Goal: Use online tool/utility: Utilize a website feature to perform a specific function

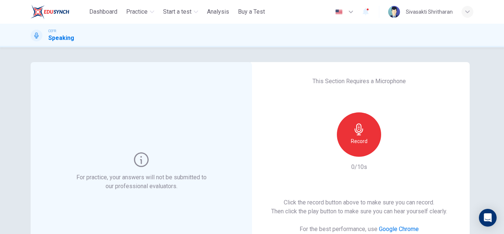
click at [319, 167] on div "Record 0/10s" at bounding box center [359, 141] width 80 height 59
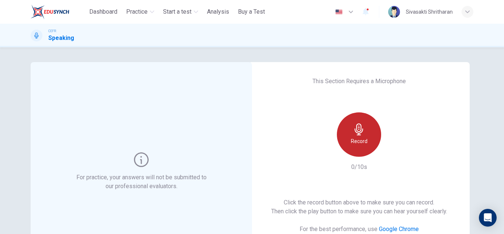
click at [371, 144] on div "Record" at bounding box center [359, 134] width 44 height 44
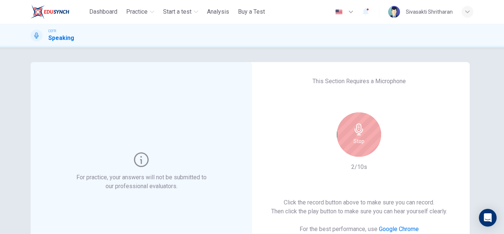
scroll to position [37, 0]
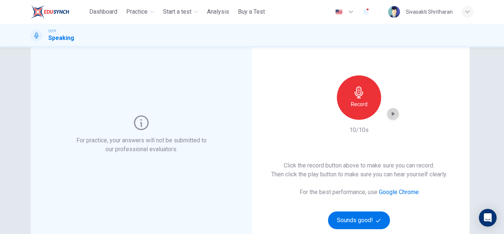
click at [389, 115] on icon "button" at bounding box center [392, 113] width 7 height 7
click at [269, 108] on div "This Section Requires a Microphone Record 10/10s Click the record button above …" at bounding box center [358, 134] width 221 height 218
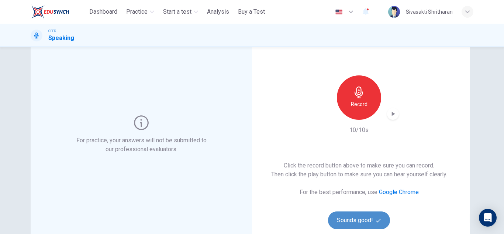
click at [362, 224] on button "Sounds good!" at bounding box center [359, 220] width 62 height 18
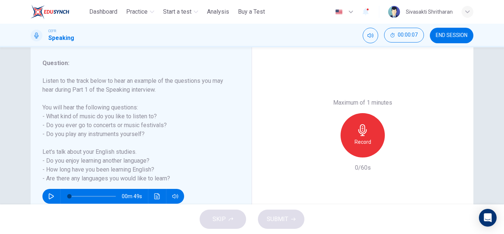
scroll to position [111, 0]
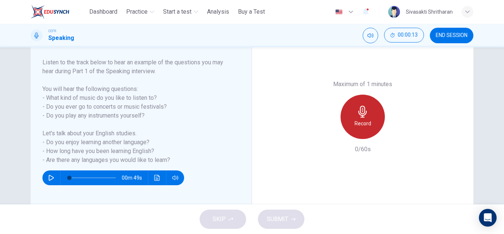
click at [376, 119] on div "Record" at bounding box center [363, 116] width 44 height 44
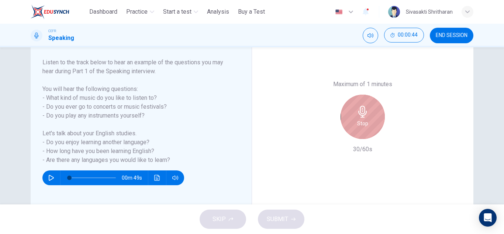
click at [360, 126] on h6 "Stop" at bounding box center [362, 123] width 11 height 9
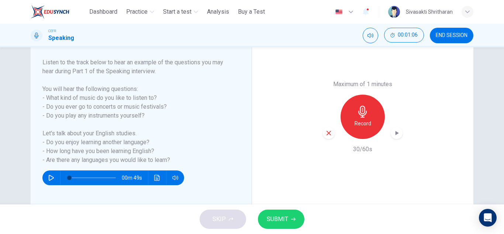
click at [397, 133] on icon "button" at bounding box center [396, 132] width 7 height 7
click at [330, 133] on div "button" at bounding box center [329, 133] width 12 height 12
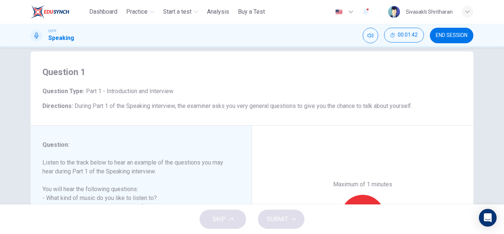
scroll to position [0, 0]
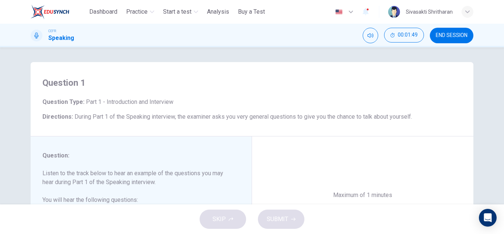
click at [458, 34] on span "END SESSION" at bounding box center [452, 35] width 32 height 6
